Goal: Share content

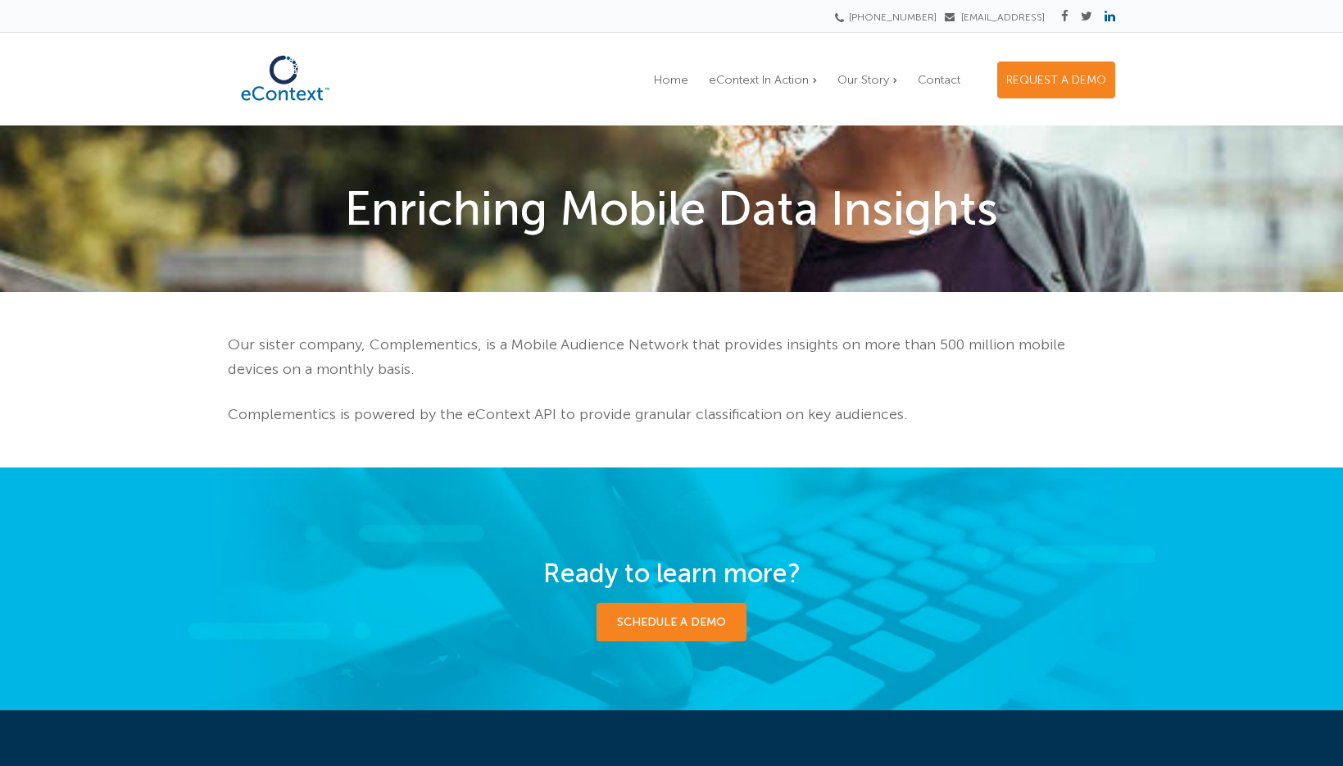
click at [1109, 17] on icon at bounding box center [1110, 16] width 11 height 12
click at [295, 73] on img at bounding box center [285, 78] width 115 height 63
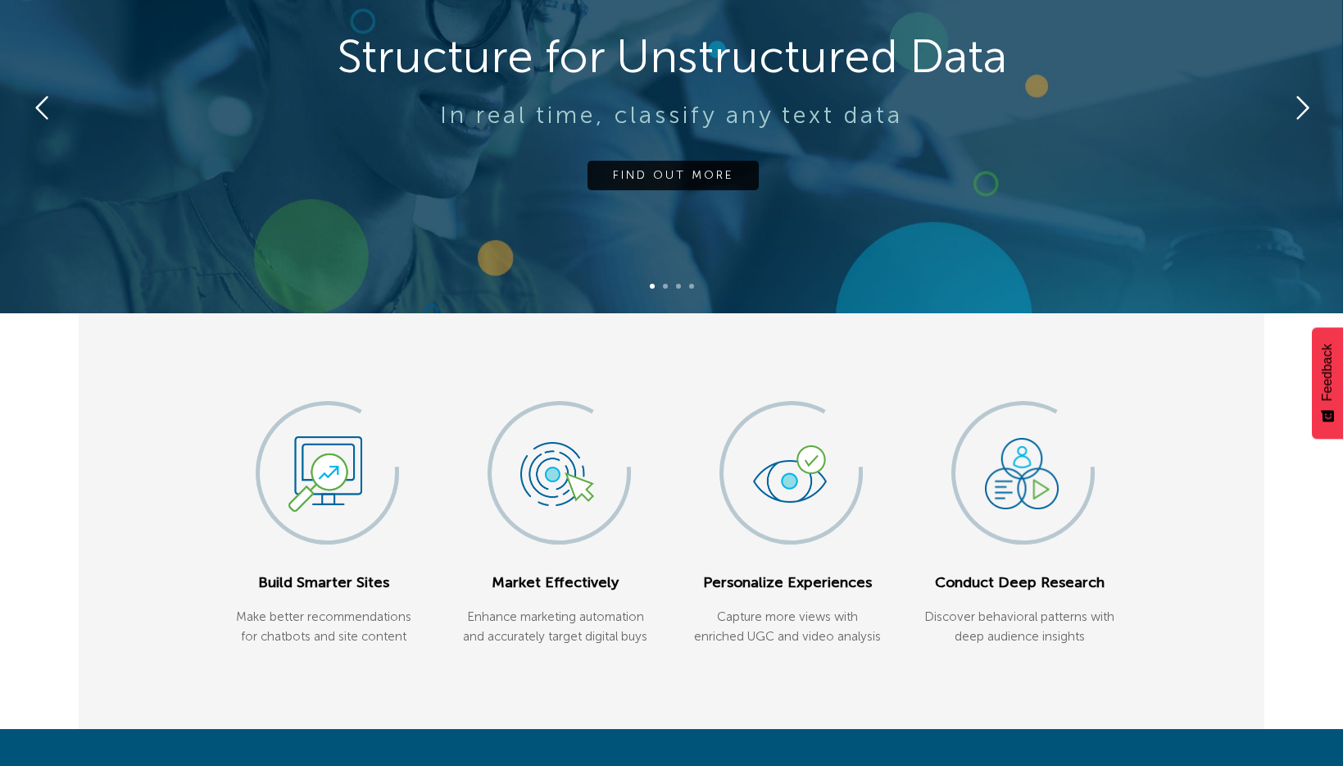
scroll to position [224, 0]
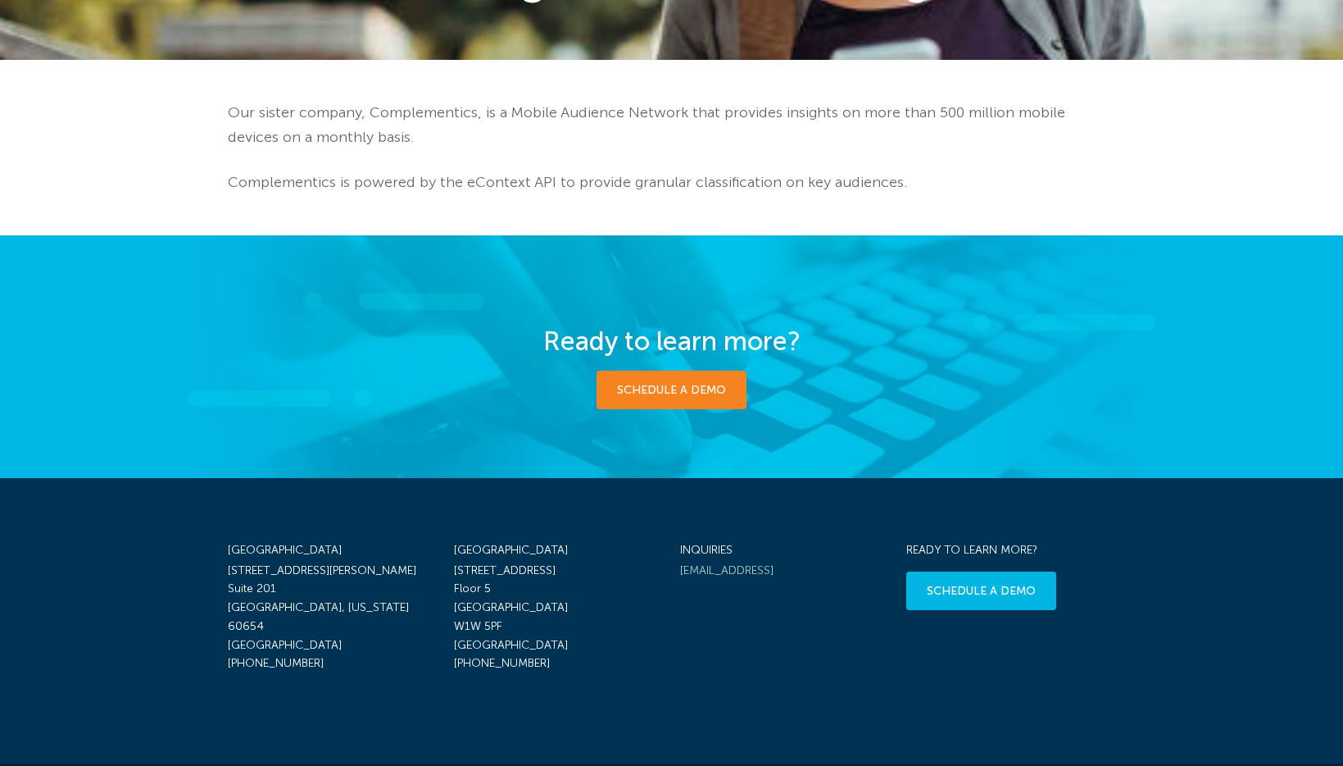
scroll to position [329, 0]
